Goal: Find specific page/section: Find specific page/section

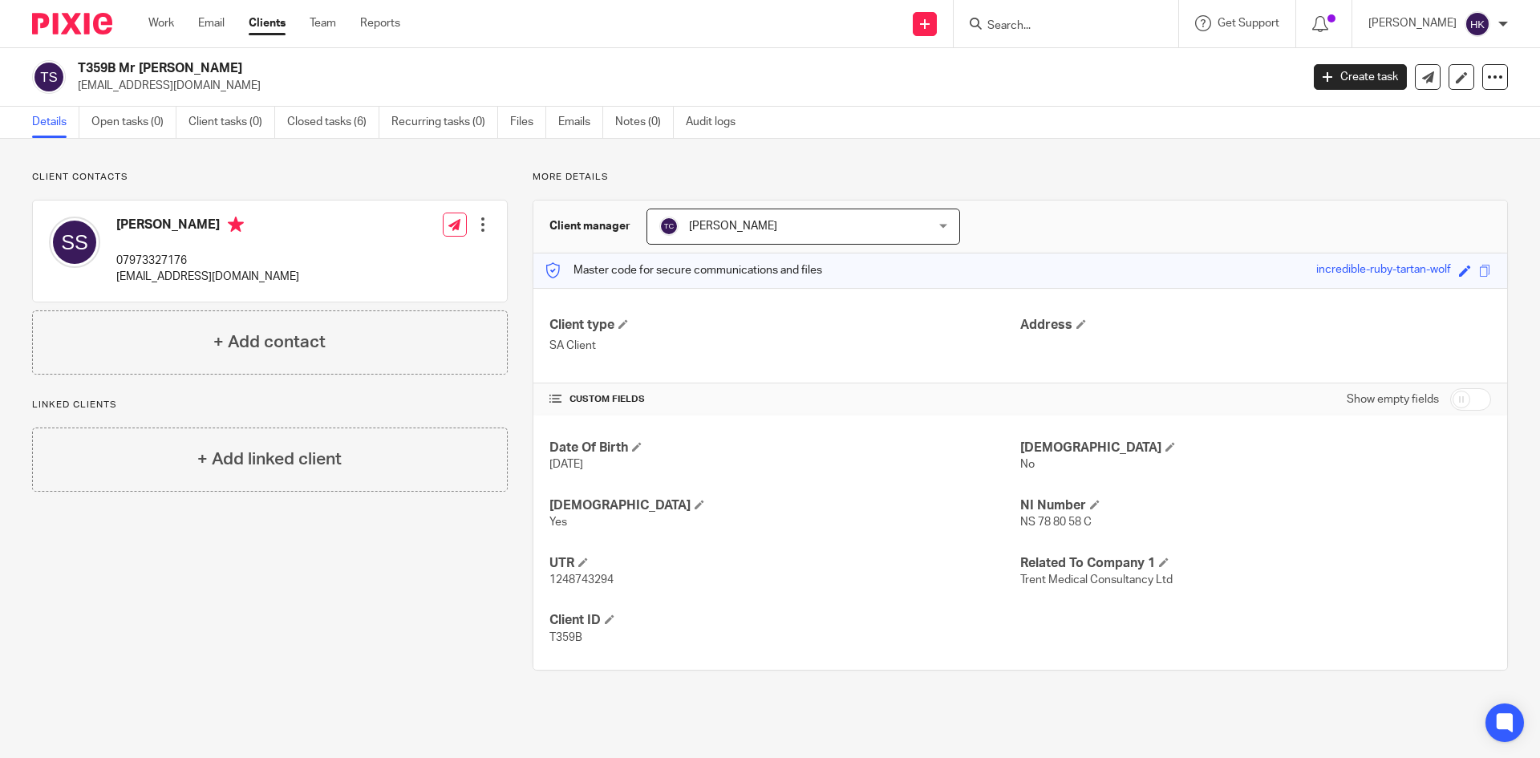
click at [1039, 25] on input "Search" at bounding box center [1058, 26] width 144 height 14
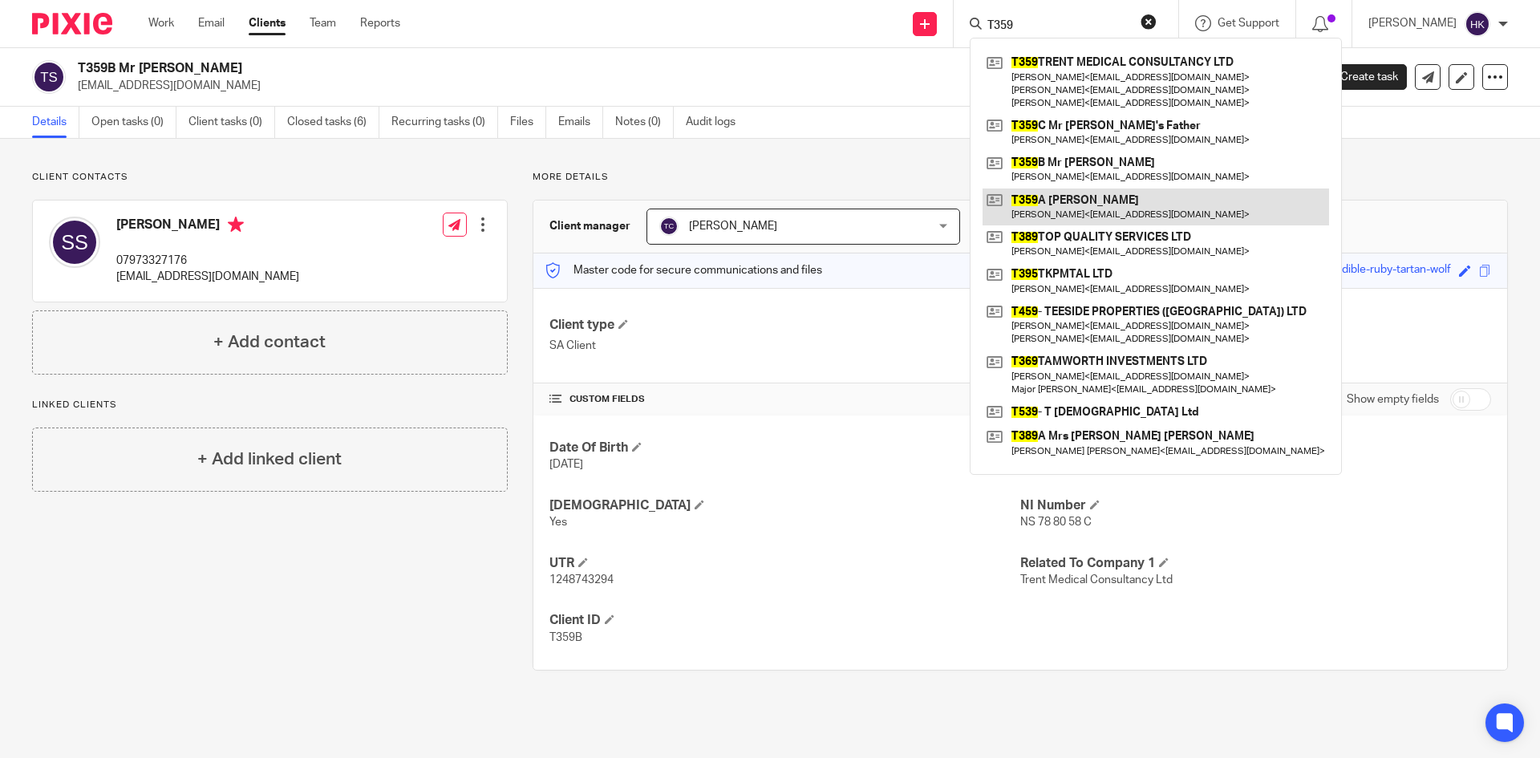
type input "T359"
click at [1104, 207] on link at bounding box center [1156, 207] width 347 height 37
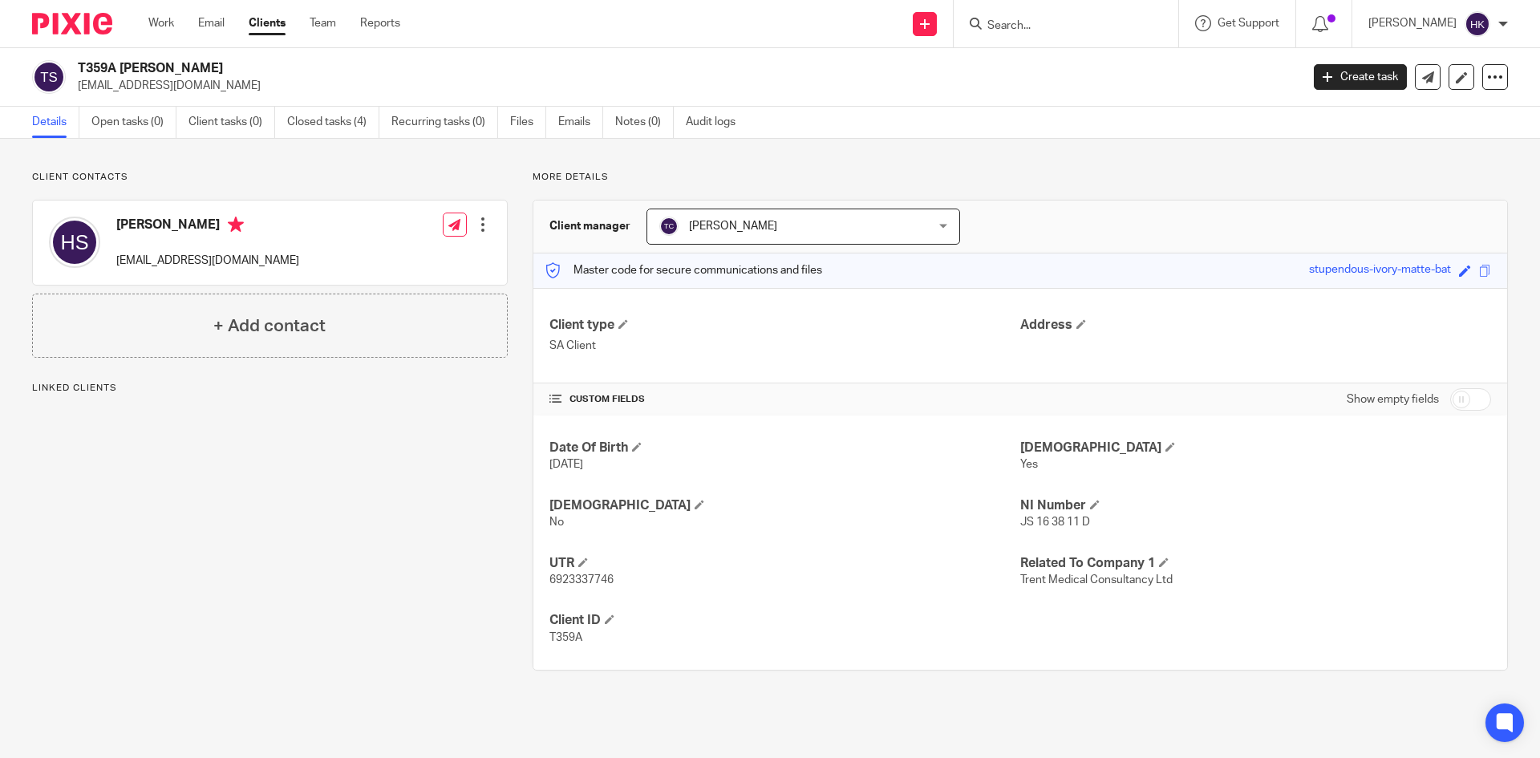
drag, startPoint x: 75, startPoint y: 90, endPoint x: 199, endPoint y: 98, distance: 123.8
click at [199, 98] on div "T359A Mrs Harriet Singh singhhatty@gmail.com Create task Update from Companies …" at bounding box center [770, 77] width 1540 height 59
copy p "[EMAIL_ADDRESS][DOMAIN_NAME]"
click at [1033, 21] on input "Search" at bounding box center [1058, 26] width 144 height 14
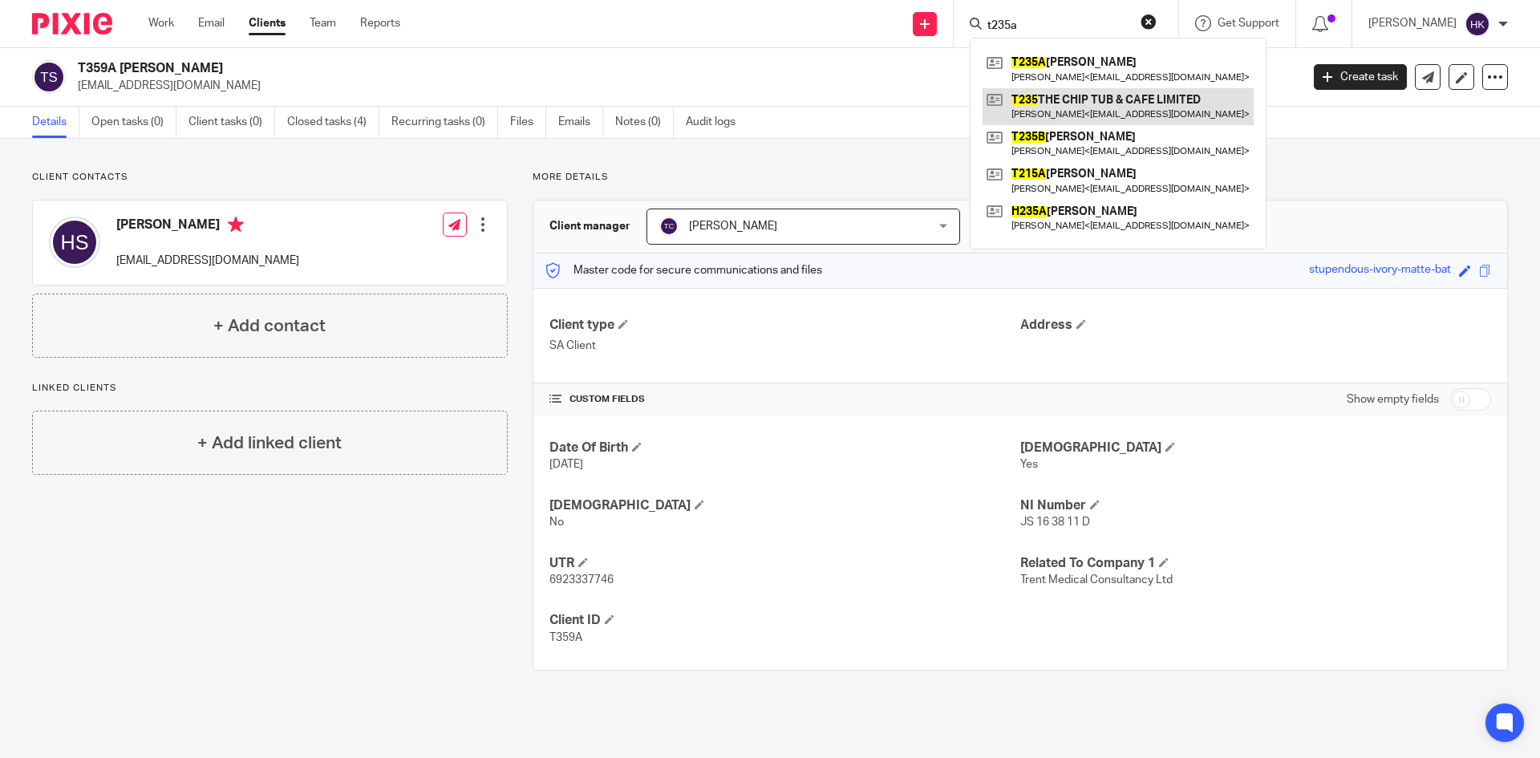
type input "t235a"
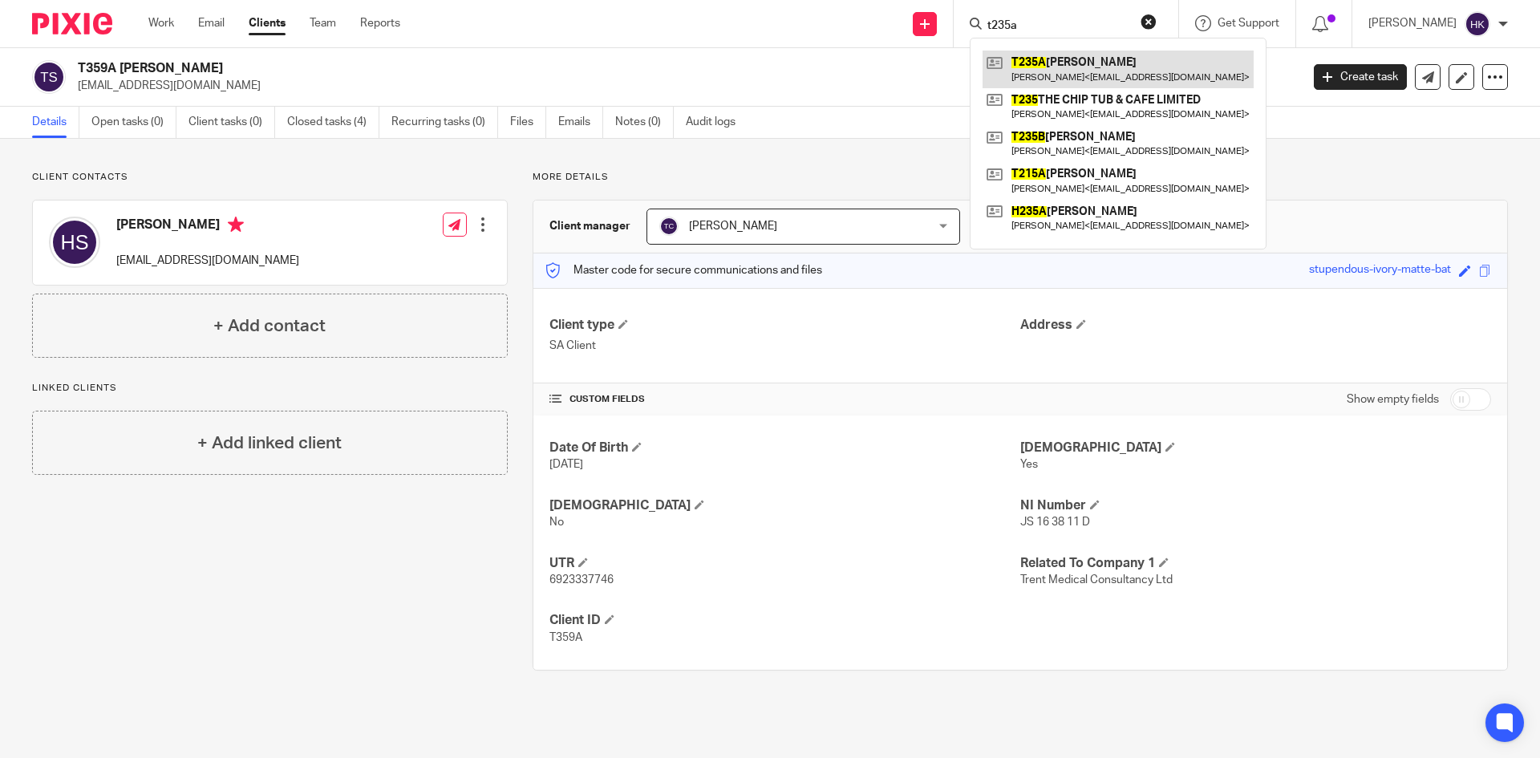
click at [1061, 74] on link at bounding box center [1118, 69] width 271 height 37
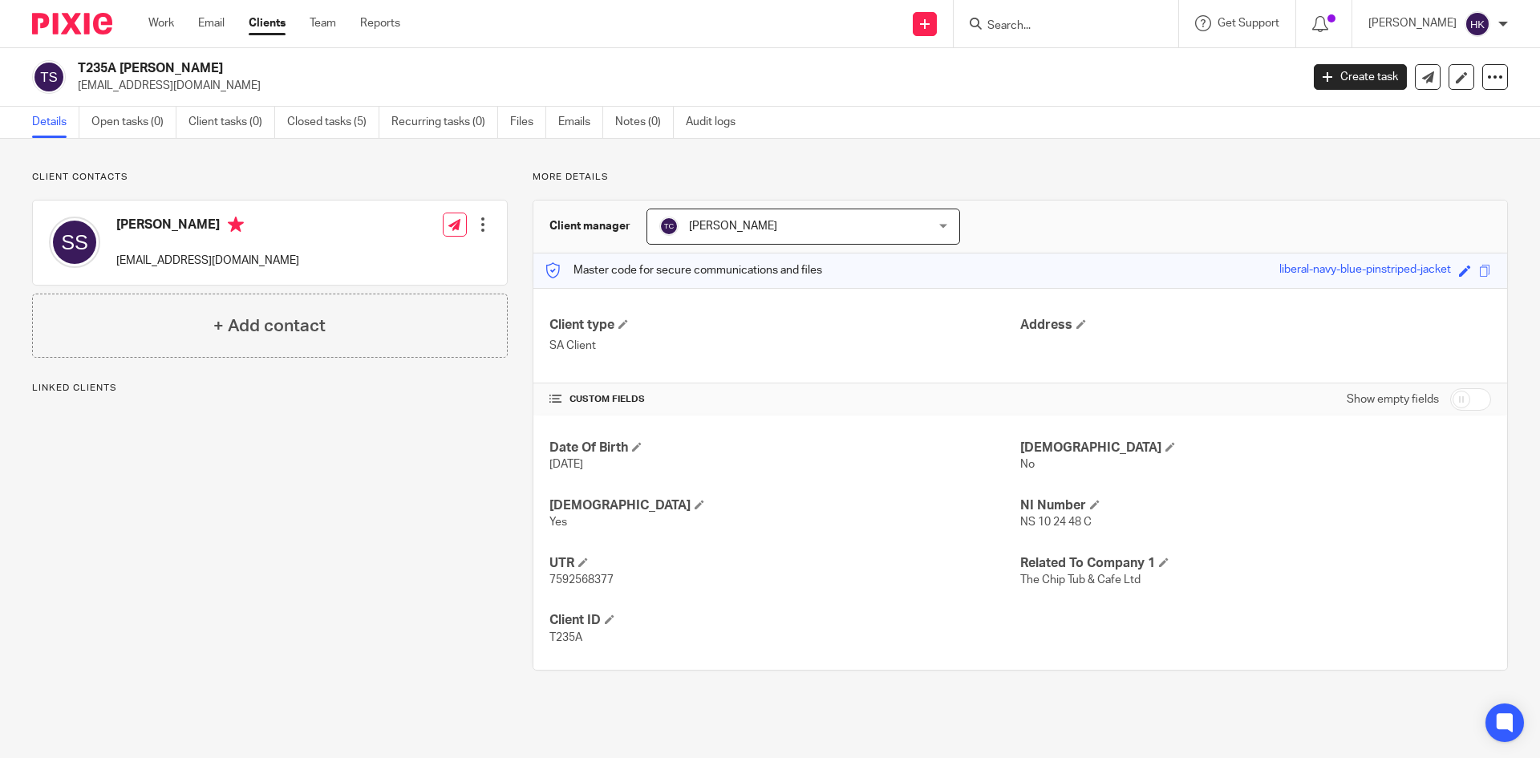
drag, startPoint x: 71, startPoint y: 92, endPoint x: 200, endPoint y: 97, distance: 129.2
click at [200, 97] on div "T235A [PERSON_NAME] [EMAIL_ADDRESS][DOMAIN_NAME] Create task Update from Compan…" at bounding box center [770, 77] width 1540 height 59
click at [233, 95] on div "T235A [PERSON_NAME] [EMAIL_ADDRESS][DOMAIN_NAME] Create task Update from Compan…" at bounding box center [770, 77] width 1540 height 59
drag, startPoint x: 81, startPoint y: 91, endPoint x: 164, endPoint y: 91, distance: 82.6
click at [164, 91] on p "[EMAIL_ADDRESS][DOMAIN_NAME]" at bounding box center [684, 86] width 1212 height 16
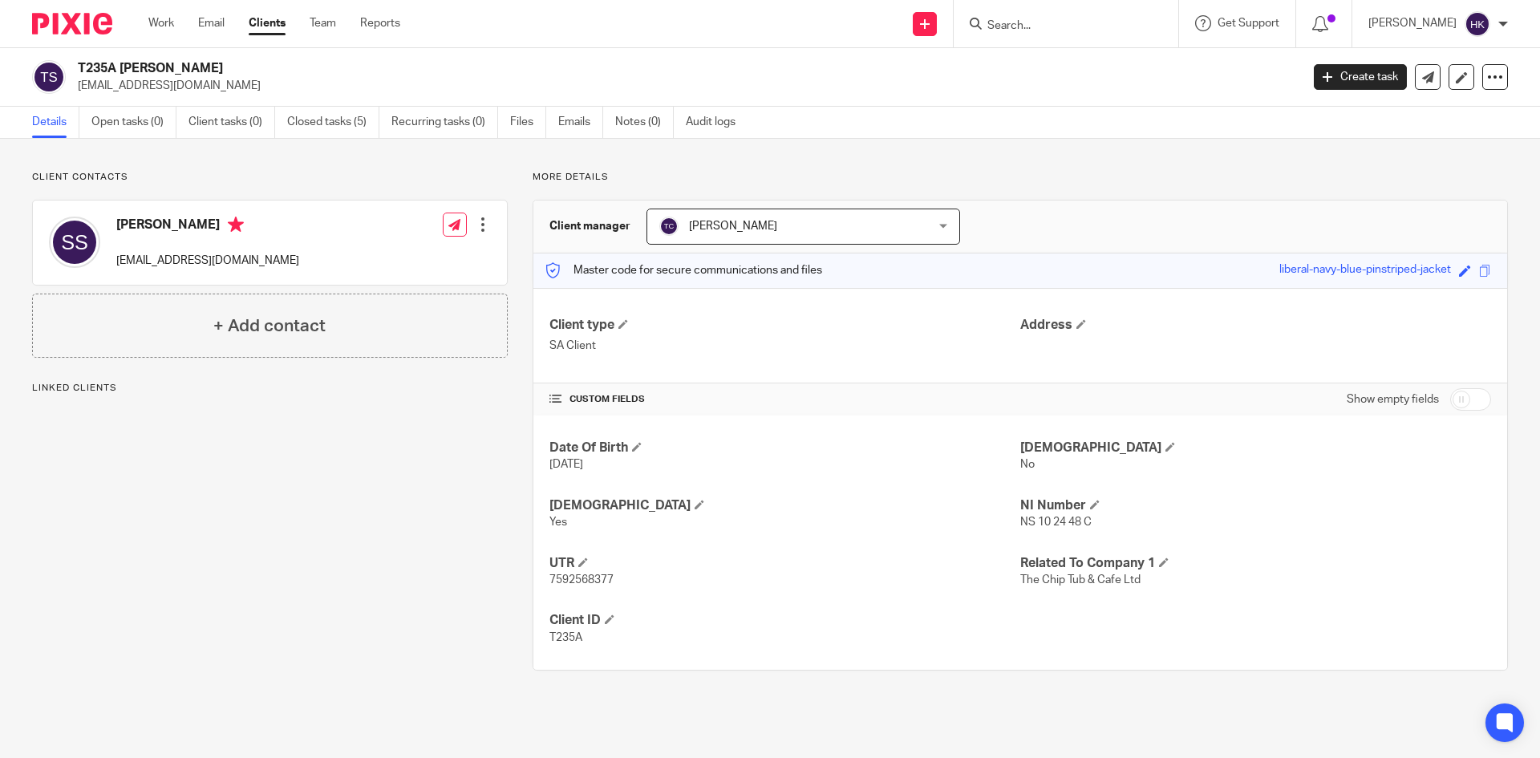
click at [218, 91] on p "[EMAIL_ADDRESS][DOMAIN_NAME]" at bounding box center [684, 86] width 1212 height 16
drag, startPoint x: 79, startPoint y: 91, endPoint x: 197, endPoint y: 92, distance: 117.9
click at [197, 92] on p "[EMAIL_ADDRESS][DOMAIN_NAME]" at bounding box center [684, 86] width 1212 height 16
copy p "[EMAIL_ADDRESS][DOMAIN_NAME]"
drag, startPoint x: 1057, startPoint y: 23, endPoint x: 1048, endPoint y: 27, distance: 9.0
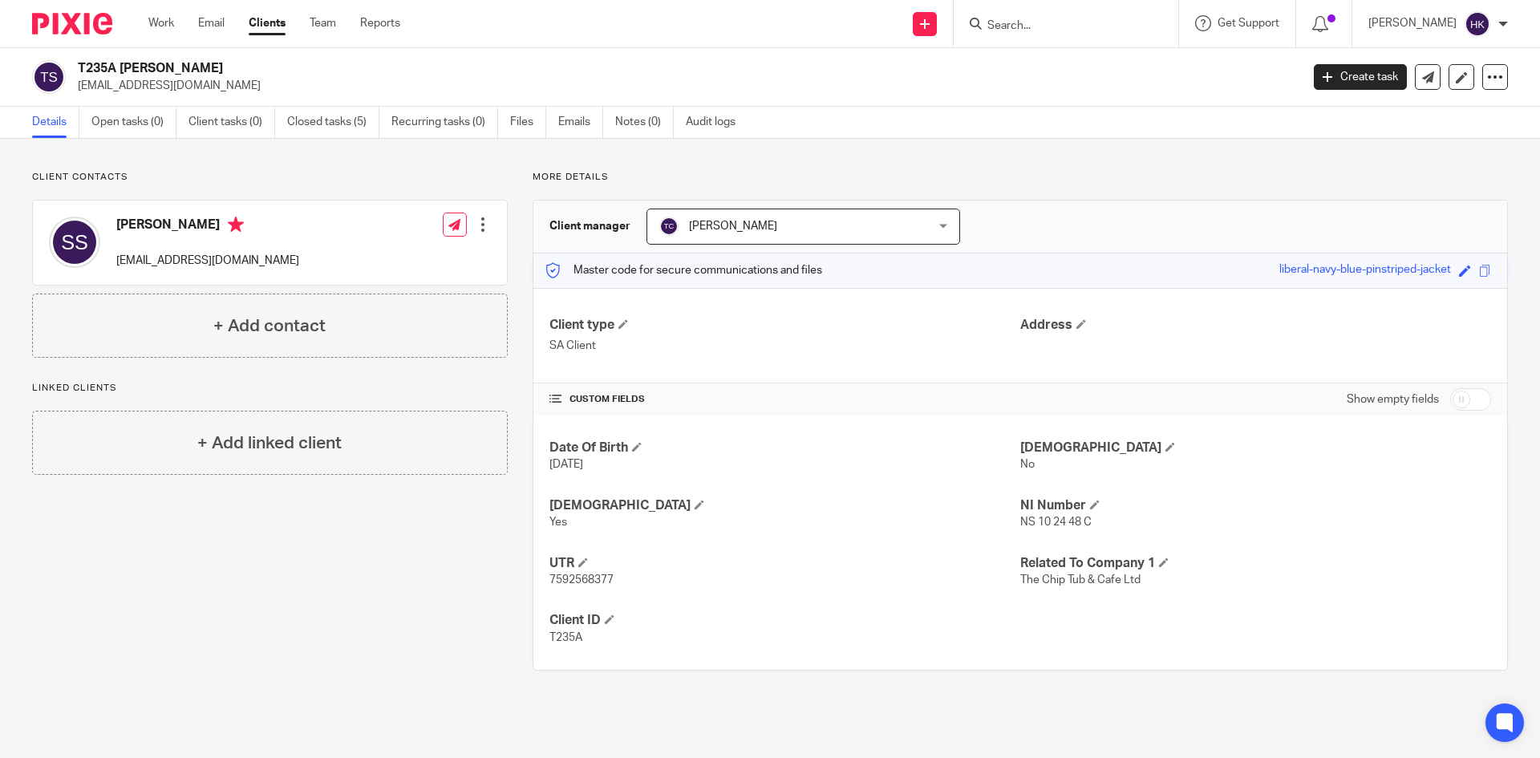
click at [1057, 23] on input "Search" at bounding box center [1058, 26] width 144 height 14
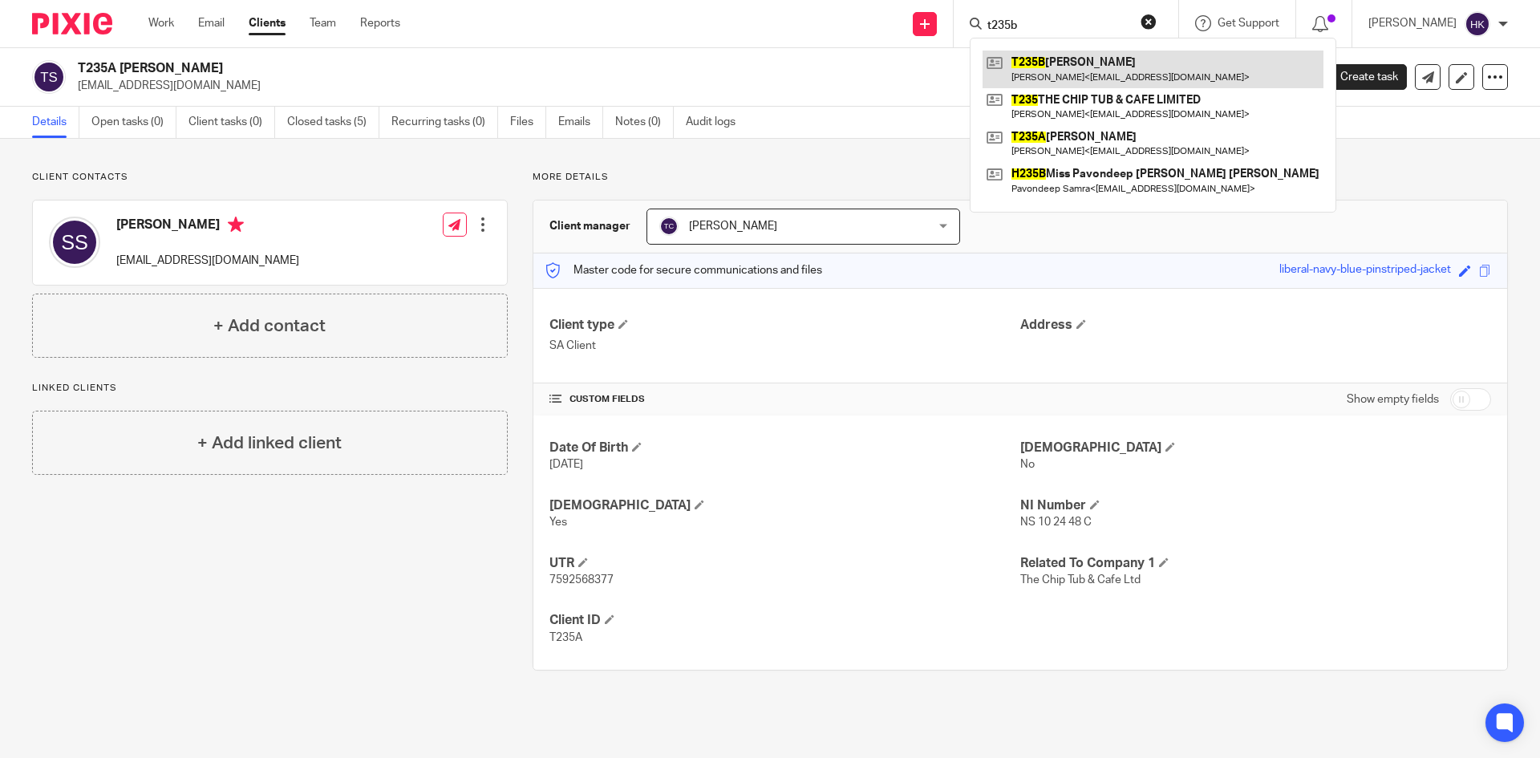
type input "t235b"
click at [1107, 61] on link at bounding box center [1153, 69] width 341 height 37
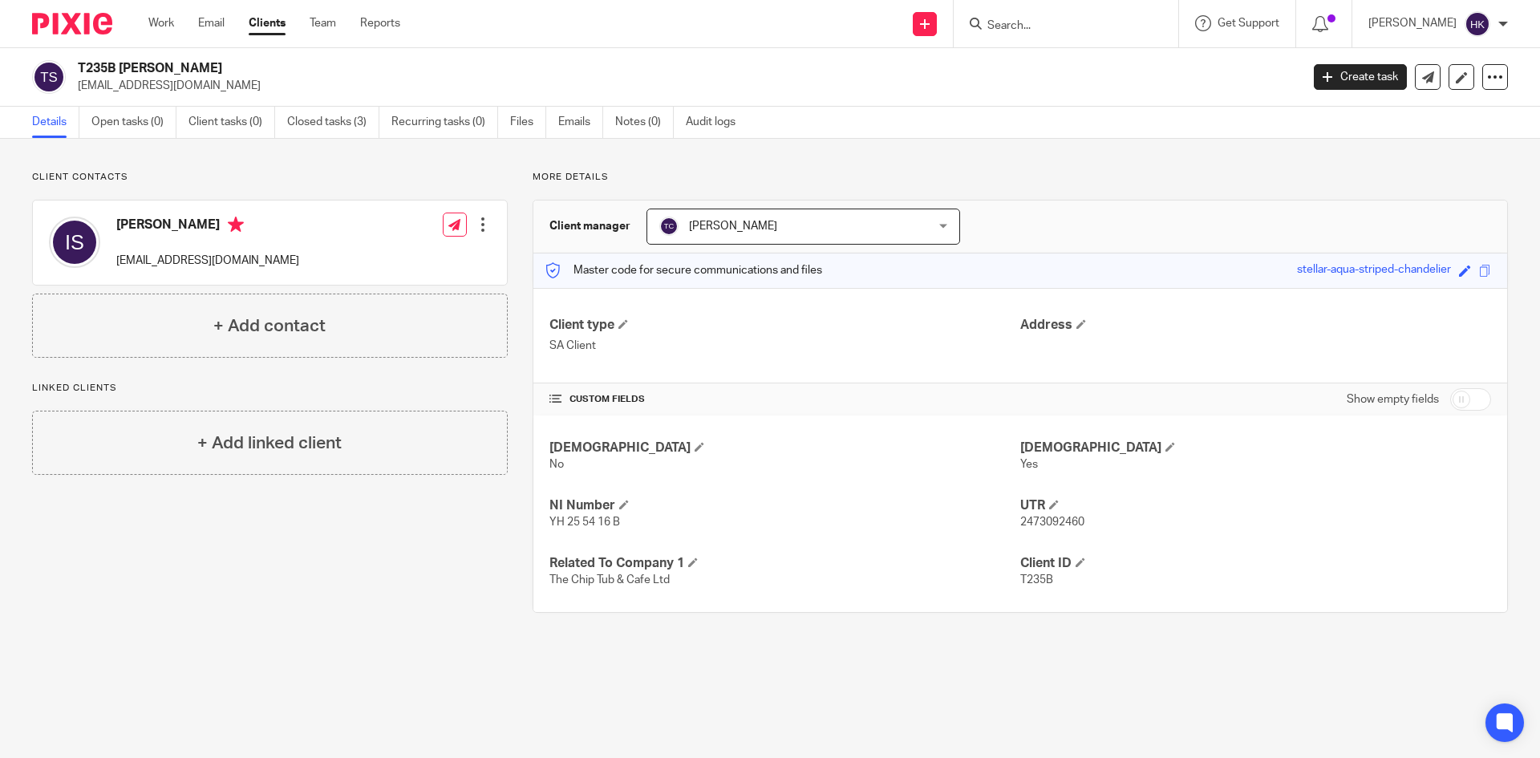
drag, startPoint x: 75, startPoint y: 91, endPoint x: 202, endPoint y: 97, distance: 127.7
click at [202, 97] on div "T235B [PERSON_NAME] [EMAIL_ADDRESS][DOMAIN_NAME] Create task Update from Compan…" at bounding box center [770, 77] width 1540 height 59
copy p "[EMAIL_ADDRESS][DOMAIN_NAME]"
click at [1048, 26] on input "Search" at bounding box center [1058, 26] width 144 height 14
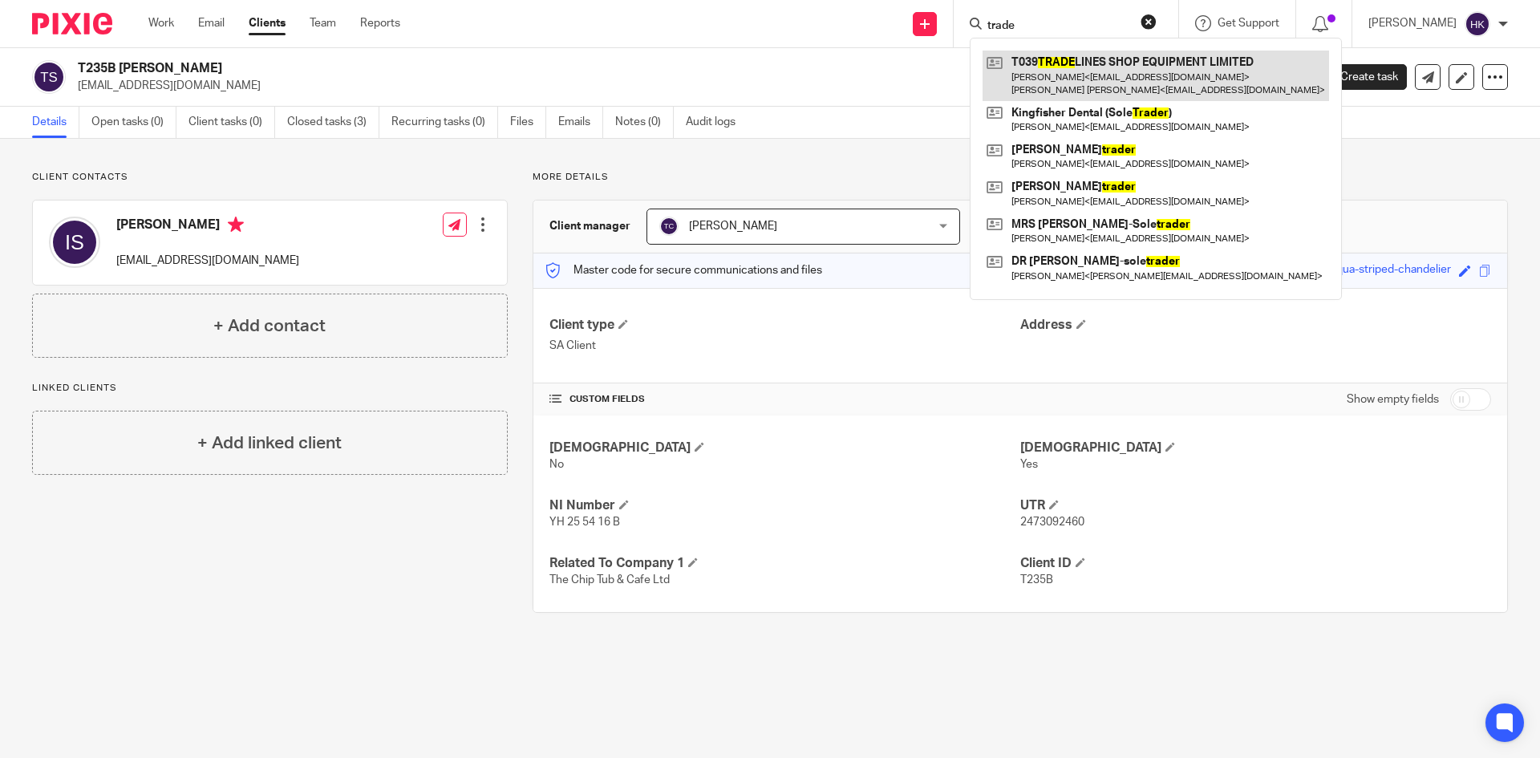
type input "trade"
click at [1082, 75] on link at bounding box center [1156, 76] width 347 height 50
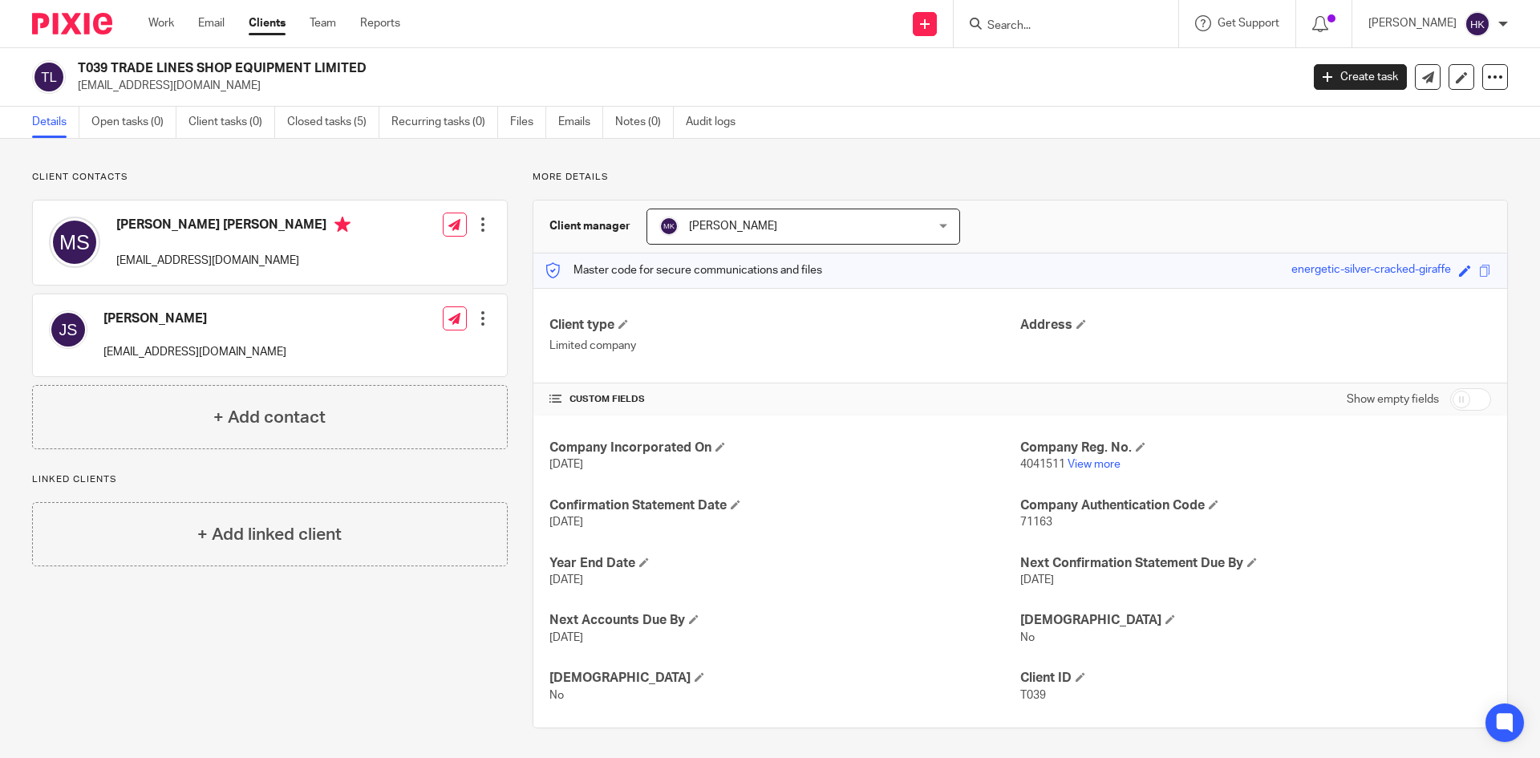
click at [1037, 25] on input "Search" at bounding box center [1058, 26] width 144 height 14
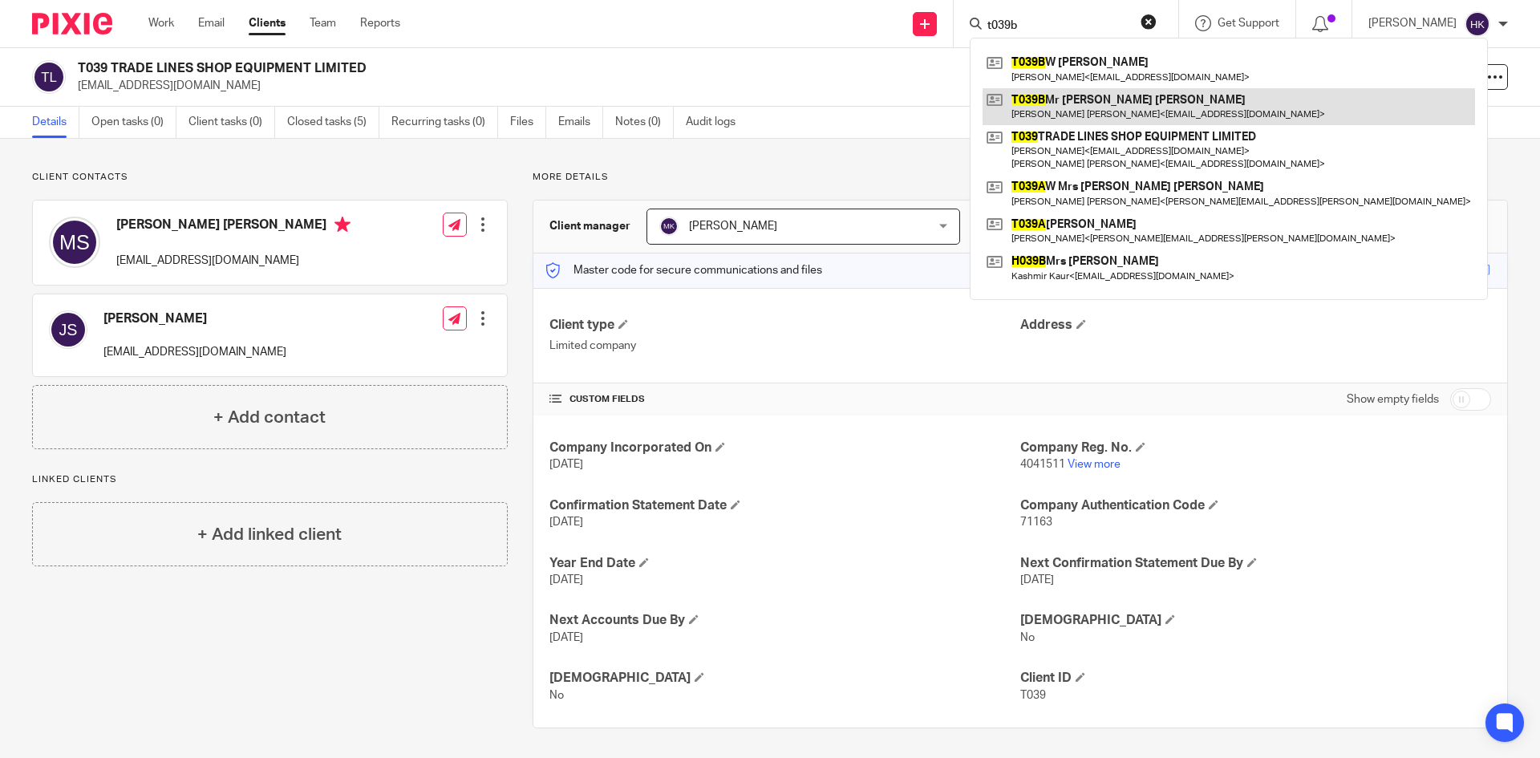
type input "t039b"
click at [1084, 106] on link at bounding box center [1229, 106] width 493 height 37
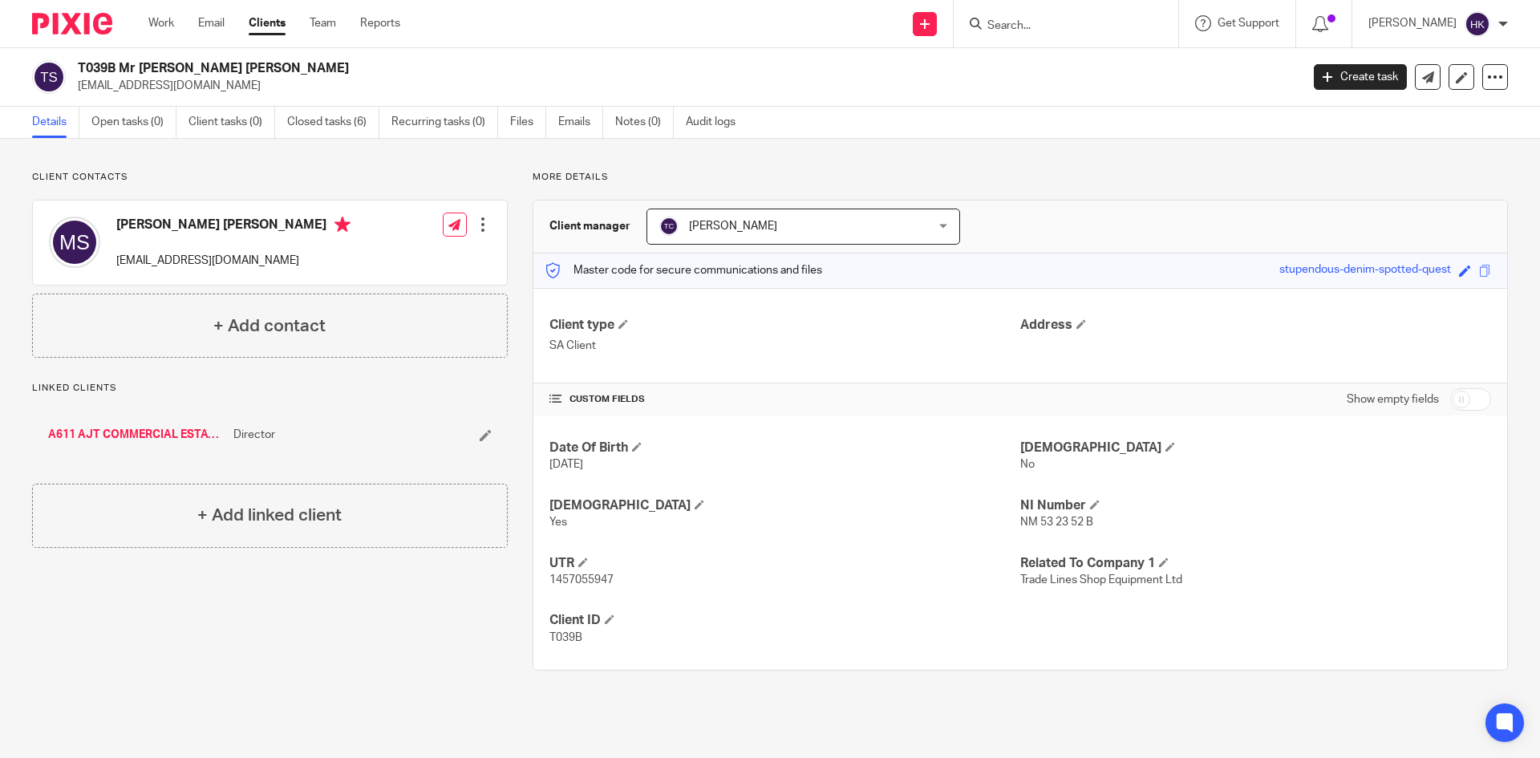
drag, startPoint x: 76, startPoint y: 89, endPoint x: 197, endPoint y: 100, distance: 120.9
click at [197, 100] on div "T039B Mr Manmohan Singh Sohal morn@tradelines.co.uk Create task Update from Com…" at bounding box center [770, 77] width 1540 height 59
copy p "morn@tradelines.co.uk"
